Goal: Information Seeking & Learning: Learn about a topic

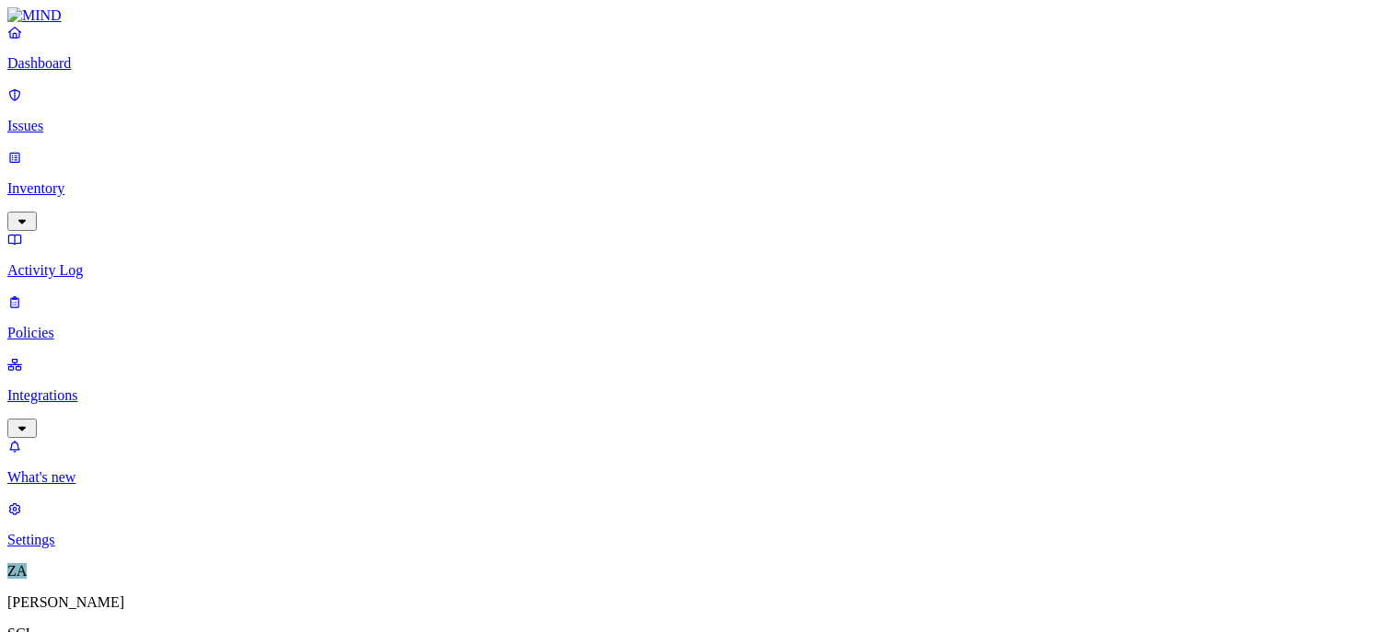
click at [59, 104] on link "Issues" at bounding box center [698, 111] width 1382 height 48
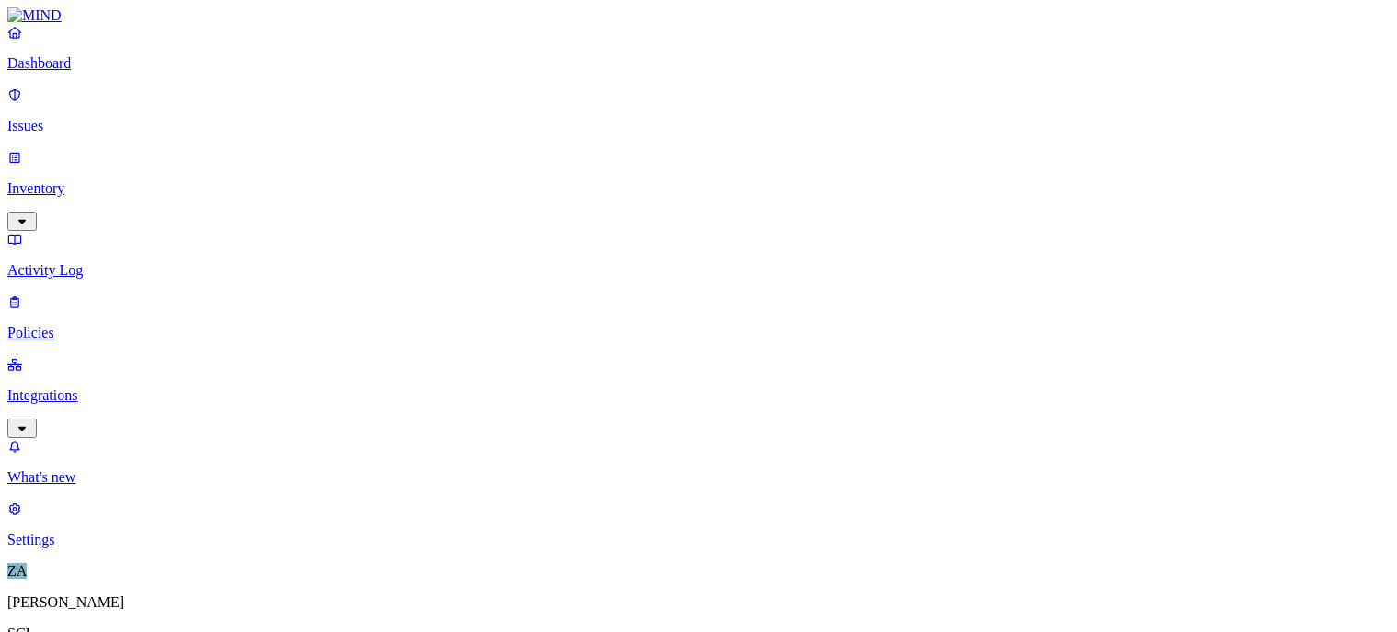
scroll to position [213, 0]
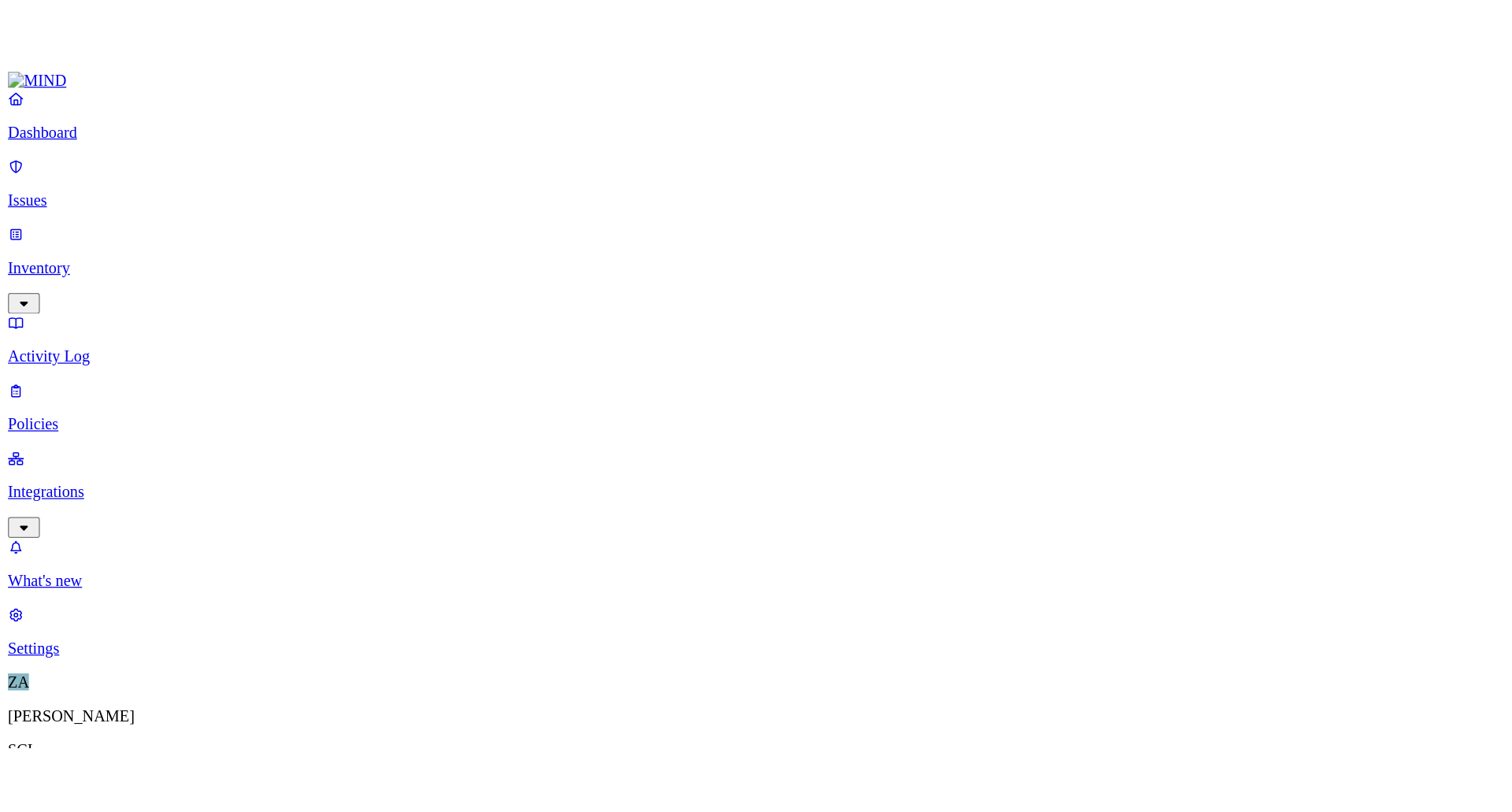
scroll to position [250, 0]
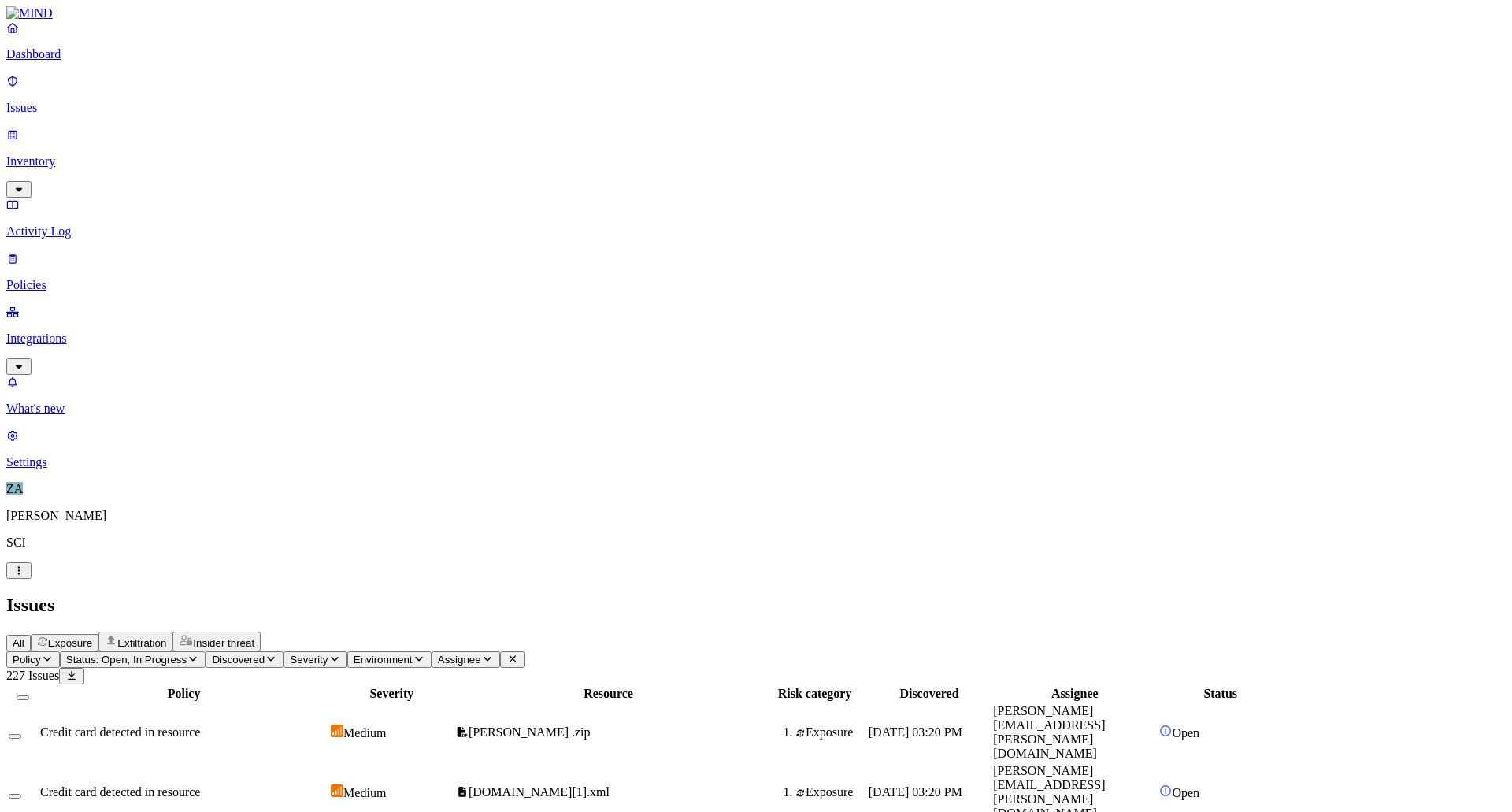
scroll to position [327, 0]
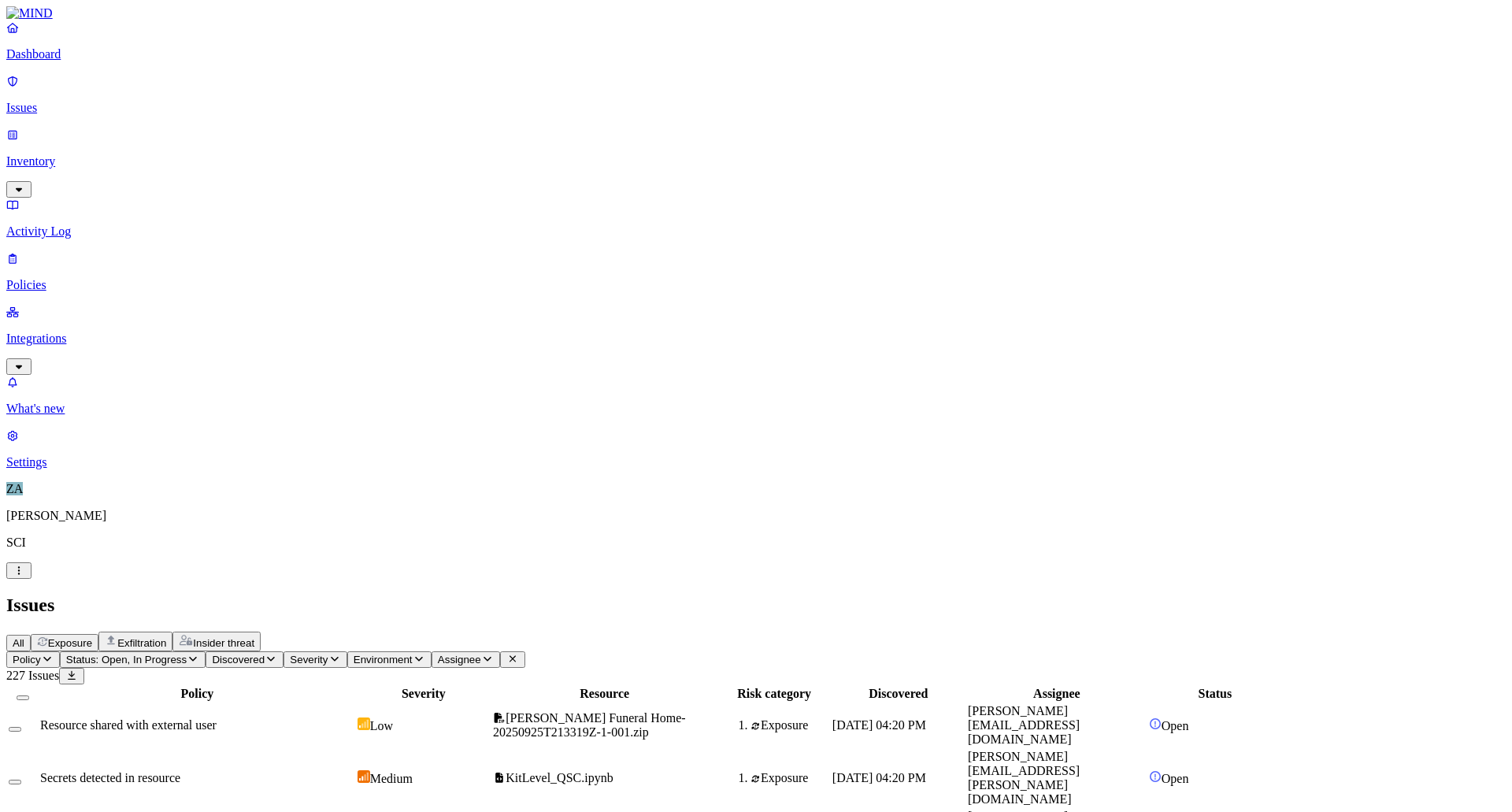
click at [92, 540] on span "Exposure" at bounding box center [70, 643] width 44 height 12
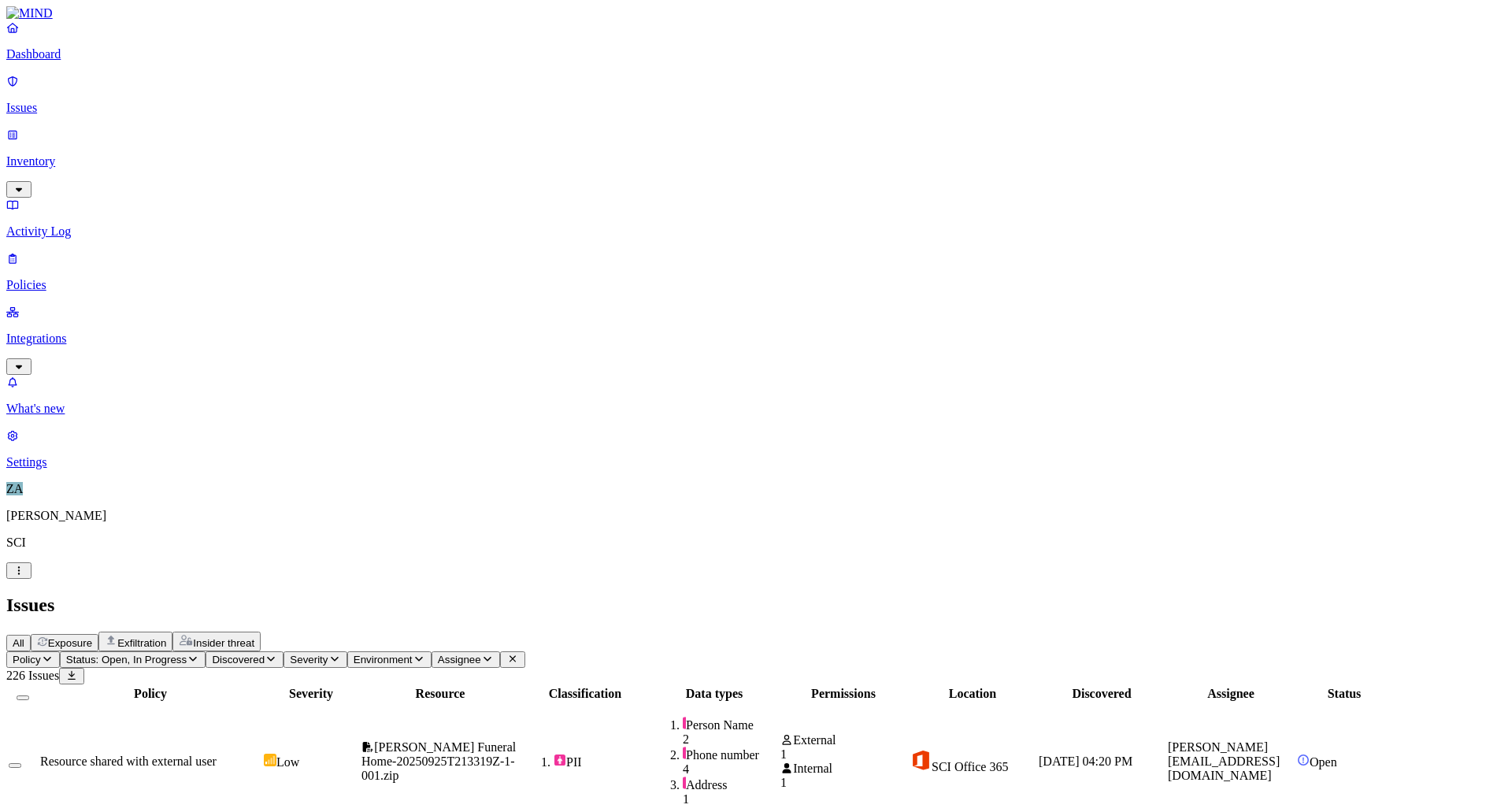
scroll to position [339, 0]
click at [822, 540] on div "All Exposure Exfiltration Insider threat" at bounding box center [756, 641] width 1499 height 20
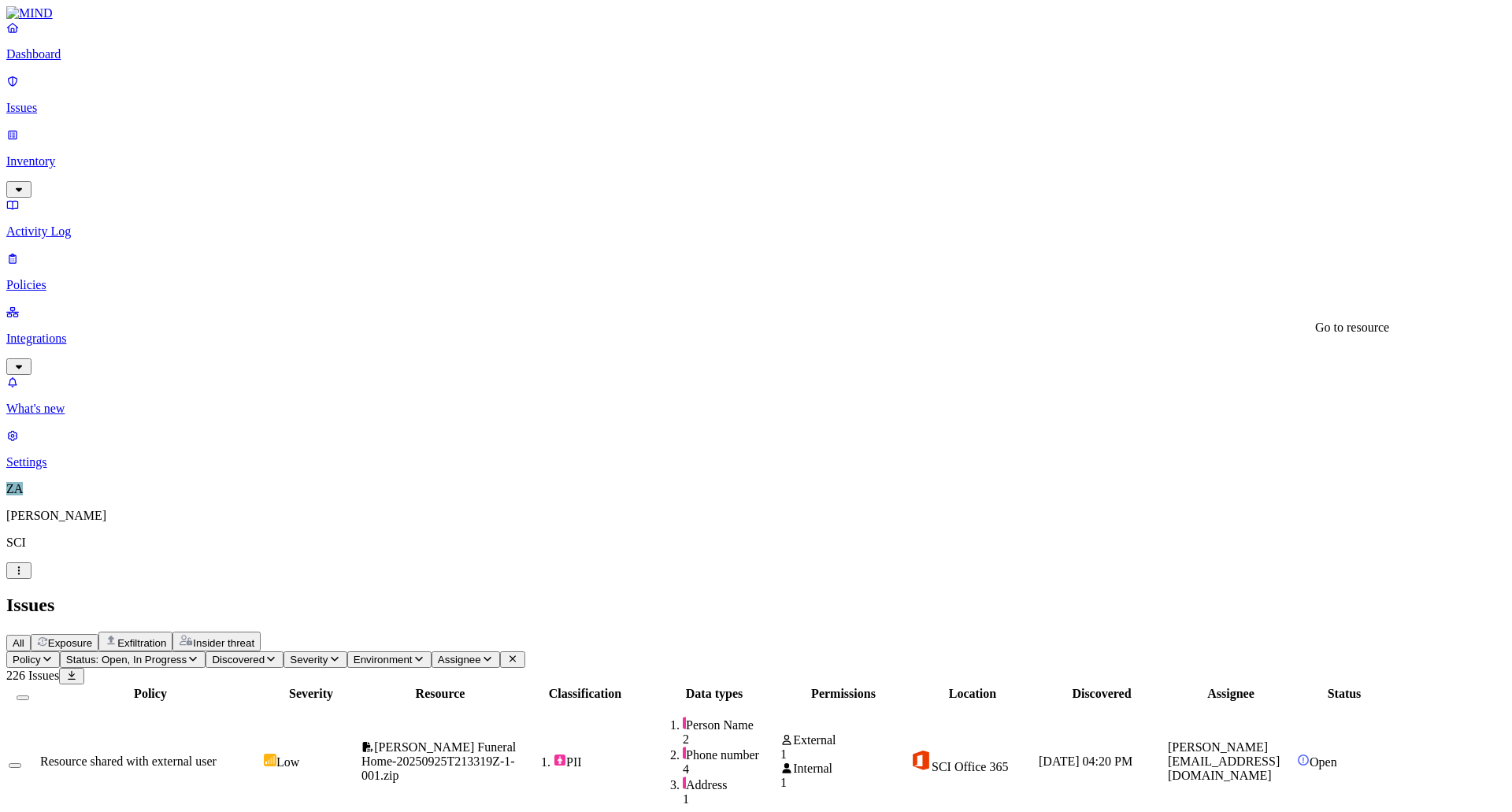
click at [119, 62] on p "Dashboard" at bounding box center [756, 54] width 1499 height 15
